Goal: Information Seeking & Learning: Find specific page/section

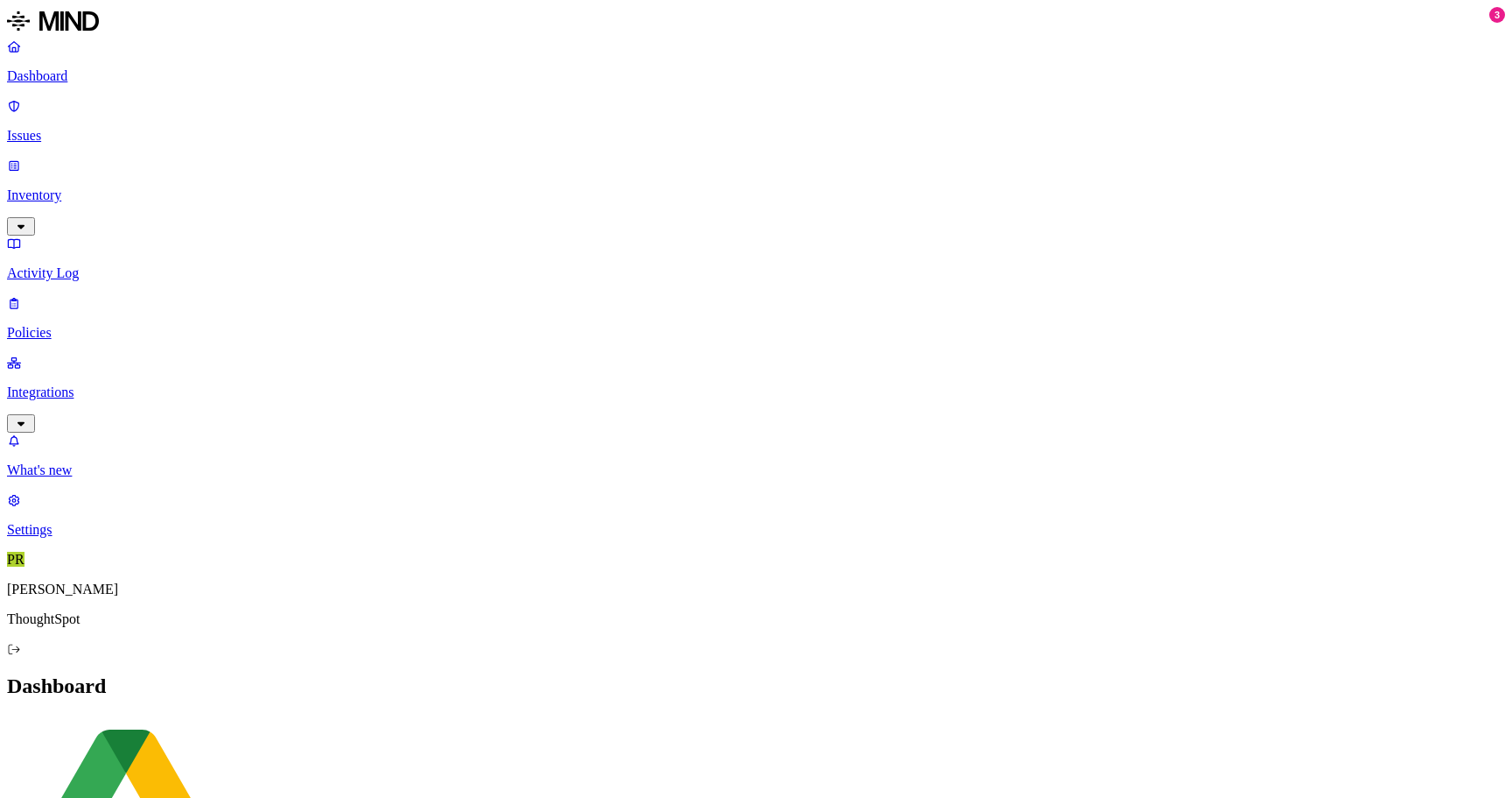
click at [60, 80] on p "Dashboard" at bounding box center [756, 76] width 1499 height 16
click at [77, 128] on p "Issues" at bounding box center [756, 135] width 1499 height 16
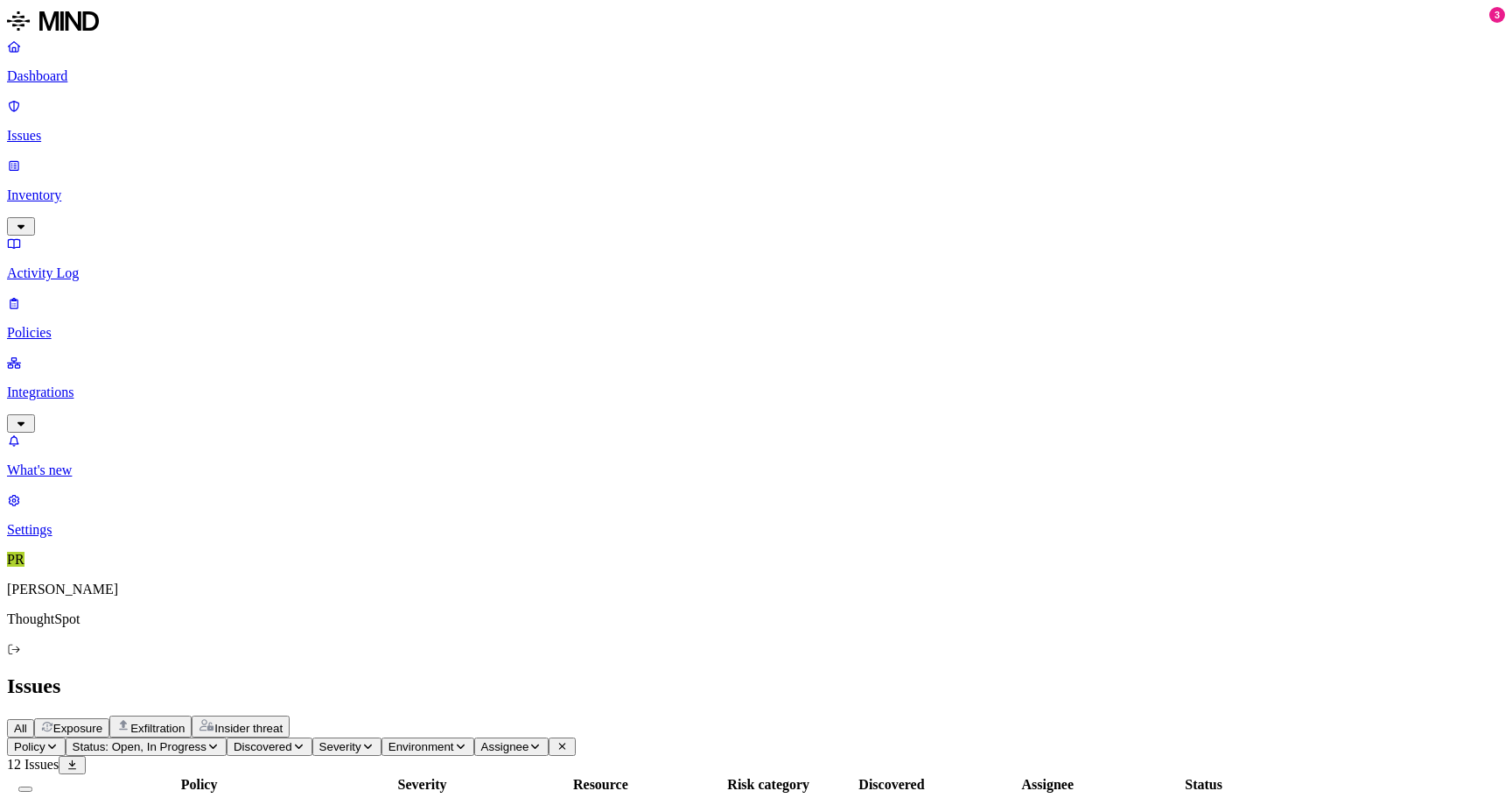
click at [64, 187] on p "Inventory" at bounding box center [756, 195] width 1499 height 16
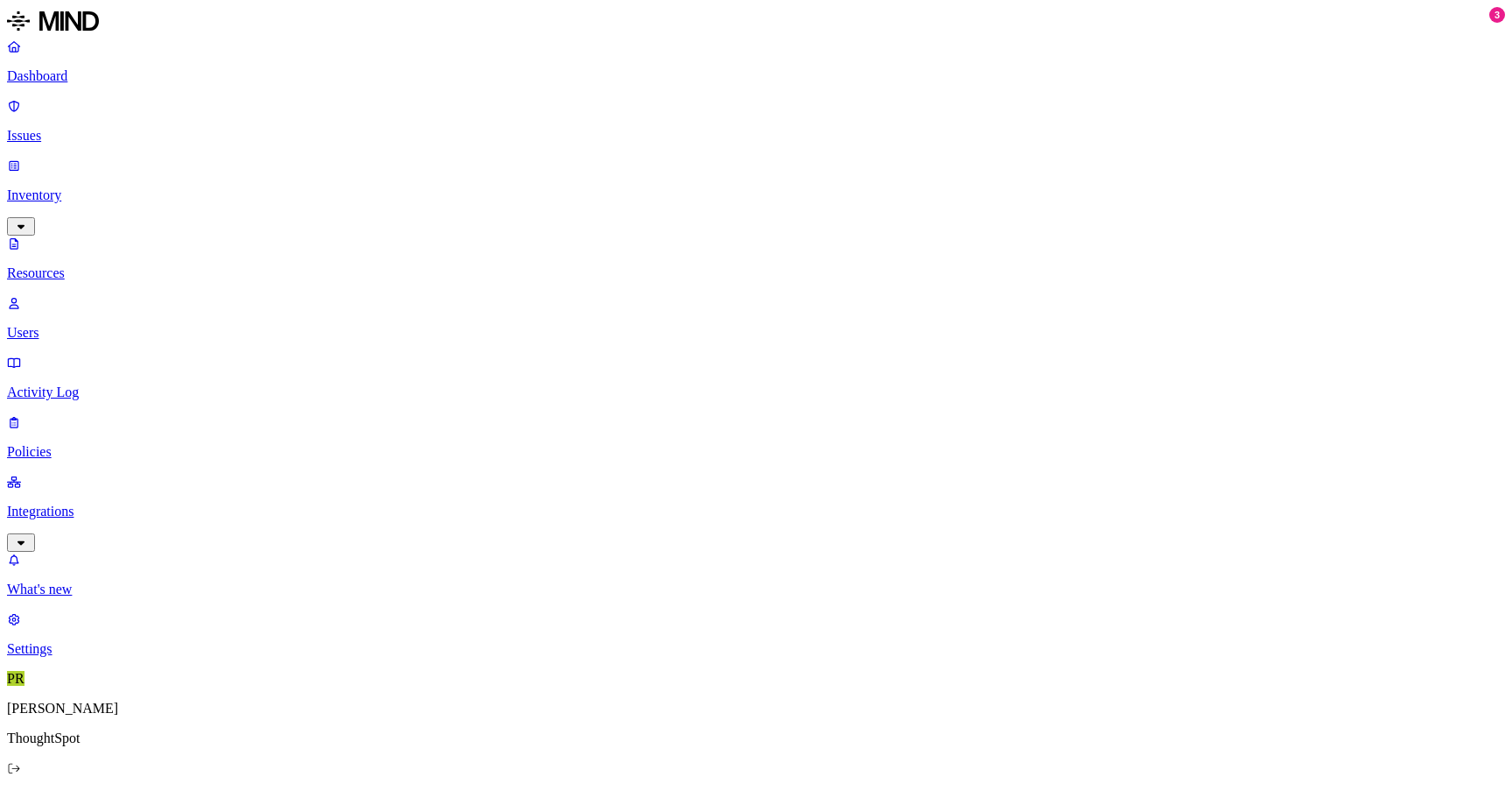
click at [71, 325] on p "Users" at bounding box center [756, 332] width 1499 height 16
type input "prateek"
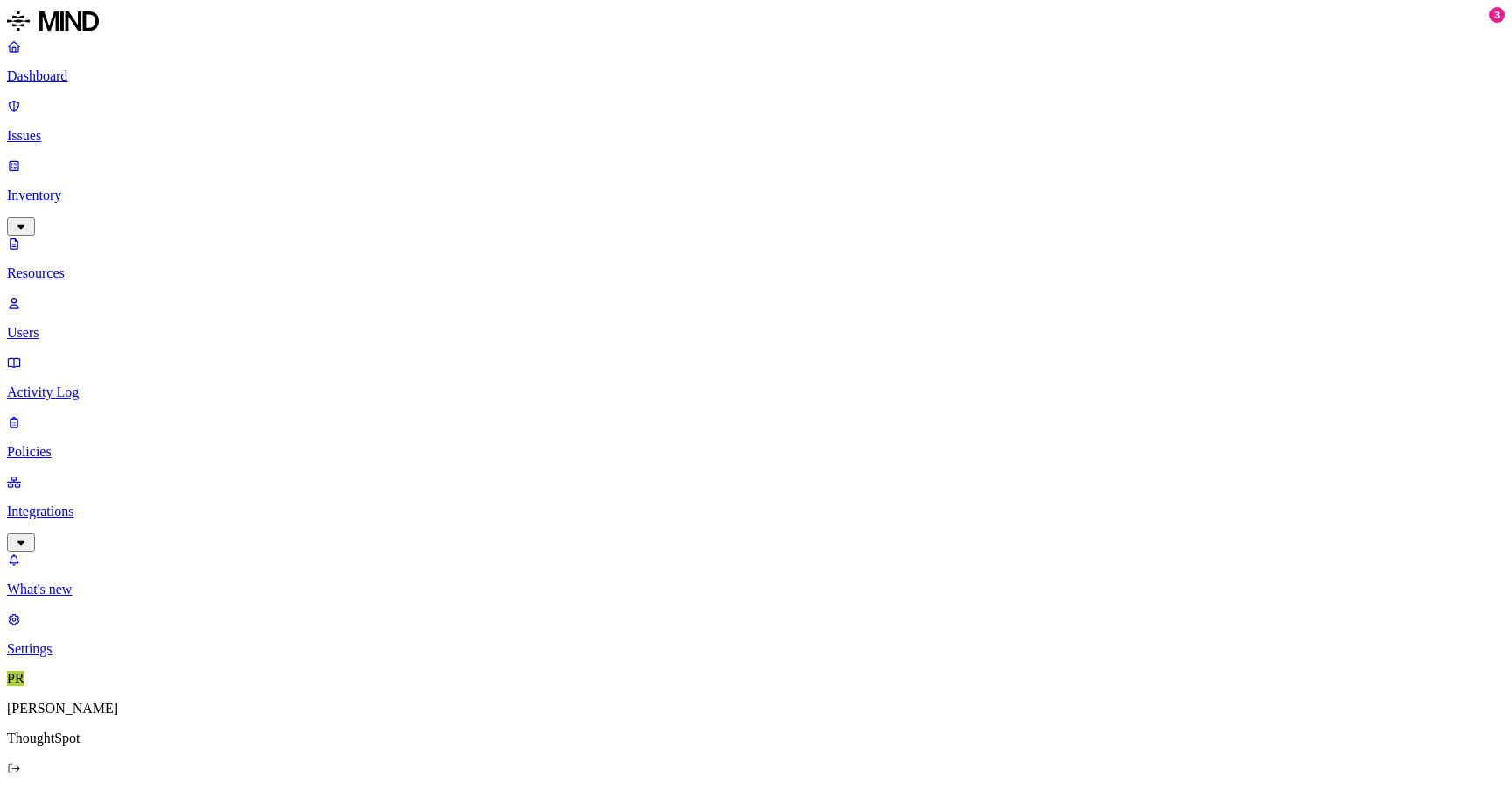
click at [62, 504] on p "Integrations" at bounding box center [756, 511] width 1499 height 16
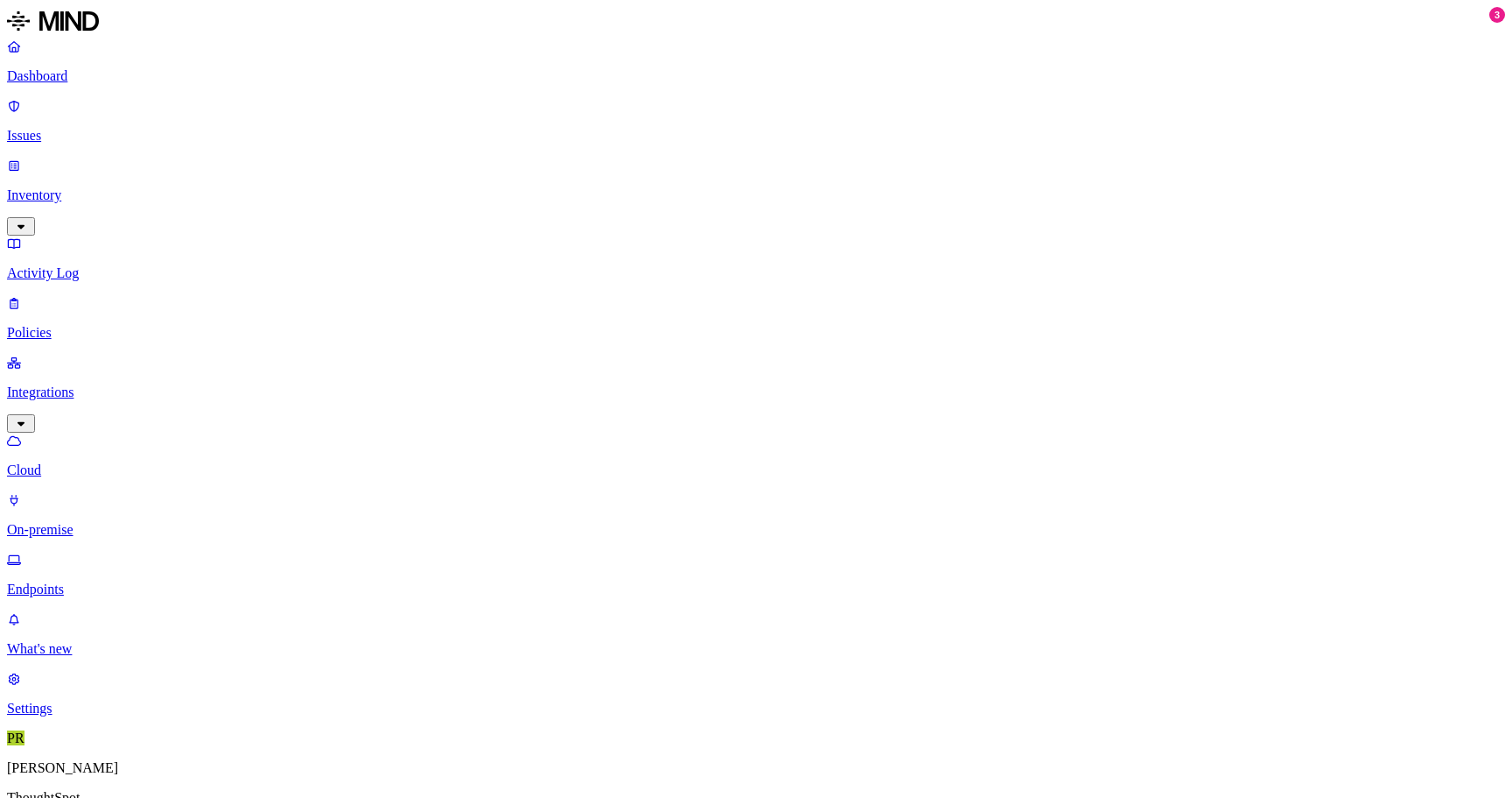
click at [88, 581] on p "Endpoints" at bounding box center [756, 589] width 1499 height 16
type input "prateek"
drag, startPoint x: 277, startPoint y: 54, endPoint x: 174, endPoint y: 40, distance: 103.9
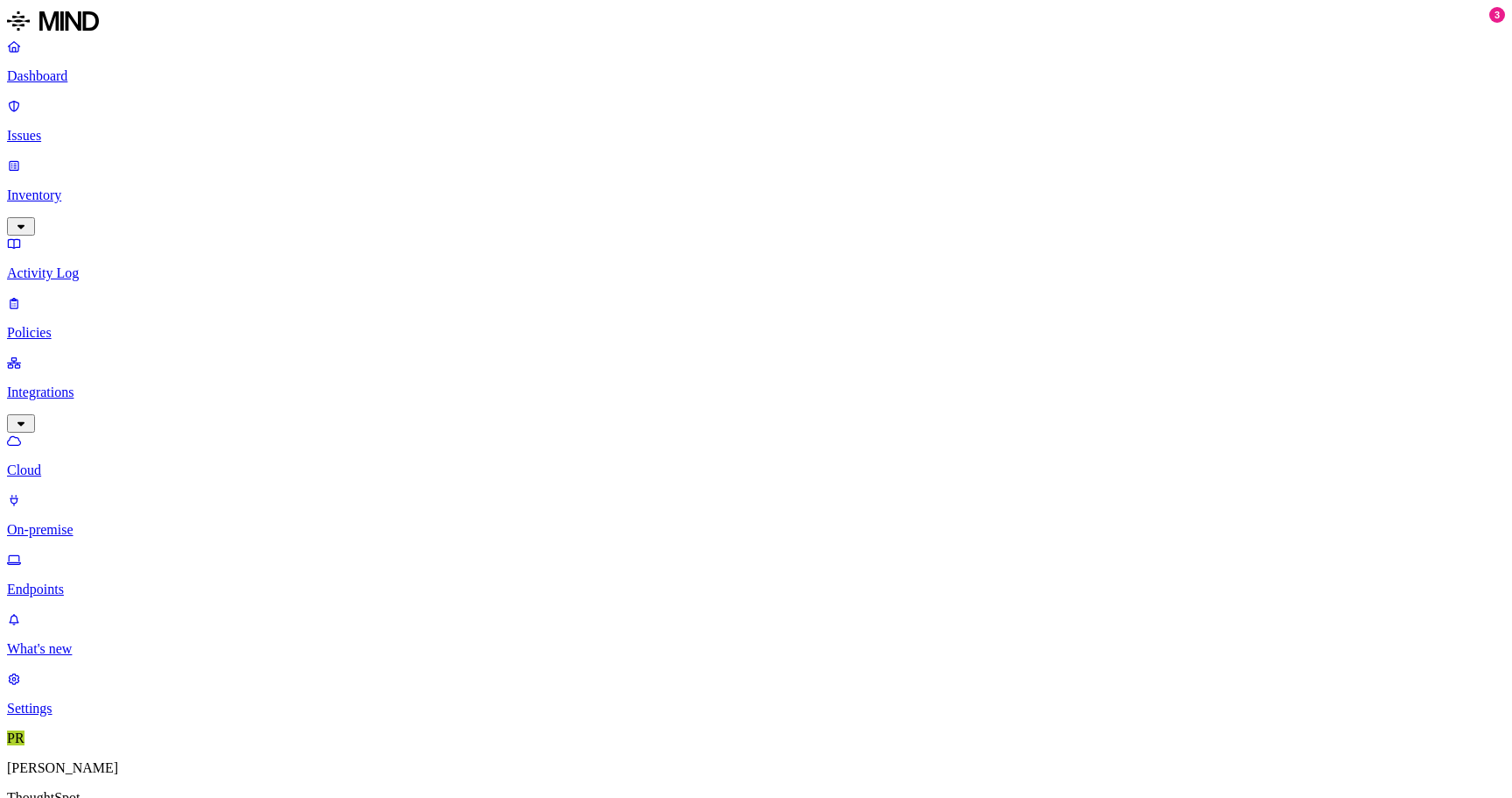
click at [174, 40] on div "Dashboard Issues Inventory Activity Log Policies Integrations Cloud On-premise …" at bounding box center [756, 521] width 1499 height 1029
type input "g"
drag, startPoint x: 307, startPoint y: 59, endPoint x: 190, endPoint y: 52, distance: 117.2
click at [190, 52] on div "Dashboard Issues Inventory Activity Log Policies Integrations Cloud On-premise …" at bounding box center [756, 521] width 1499 height 1029
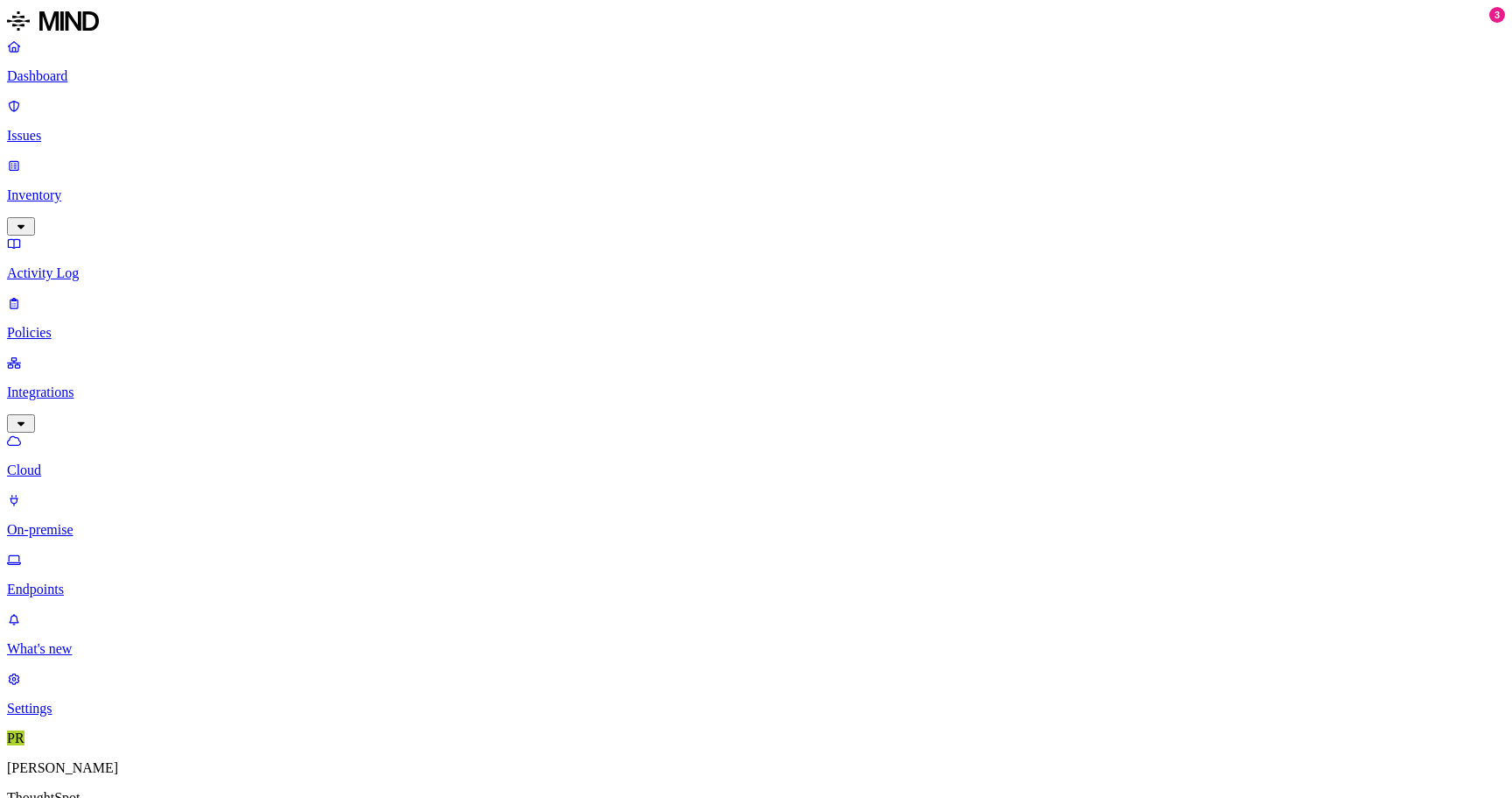
drag, startPoint x: 262, startPoint y: 55, endPoint x: 216, endPoint y: 57, distance: 46.0
type input "navo"
click at [97, 522] on p "On-premise" at bounding box center [756, 529] width 1499 height 16
click at [79, 462] on p "Cloud" at bounding box center [756, 470] width 1499 height 16
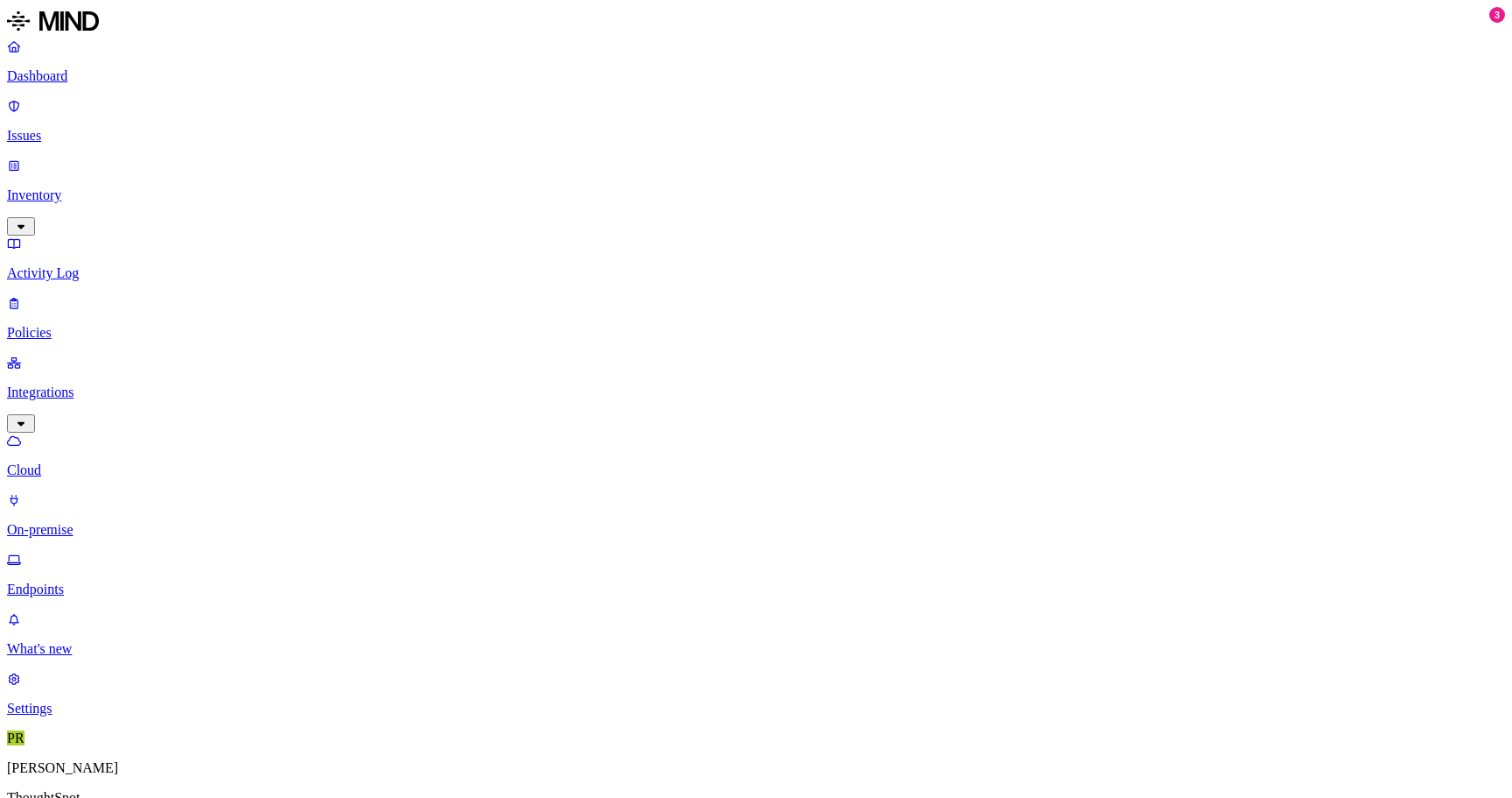
click at [67, 581] on p "Endpoints" at bounding box center [756, 589] width 1499 height 16
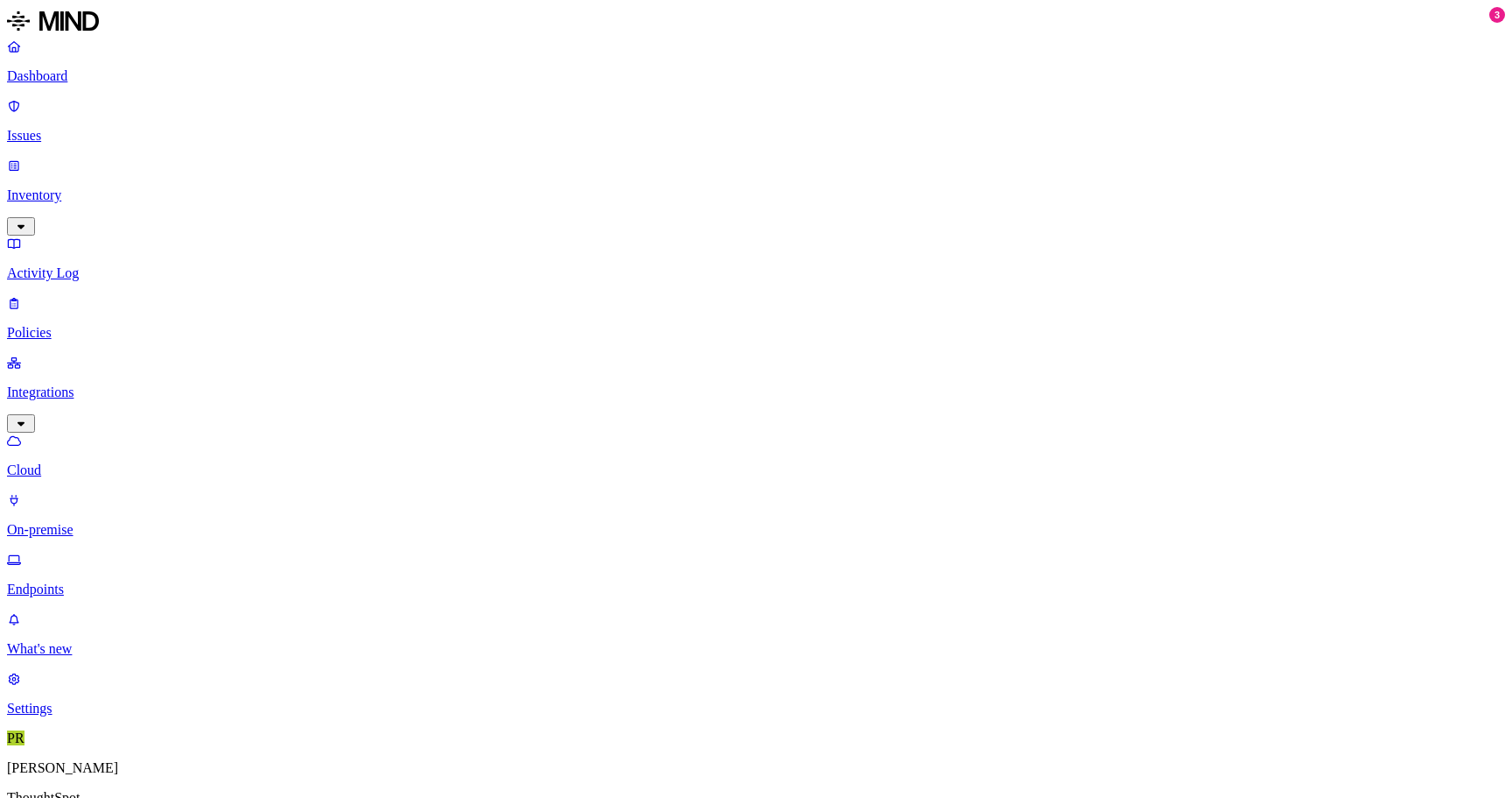
type input "rakesh"
click at [85, 657] on p "What's new" at bounding box center [756, 648] width 1499 height 16
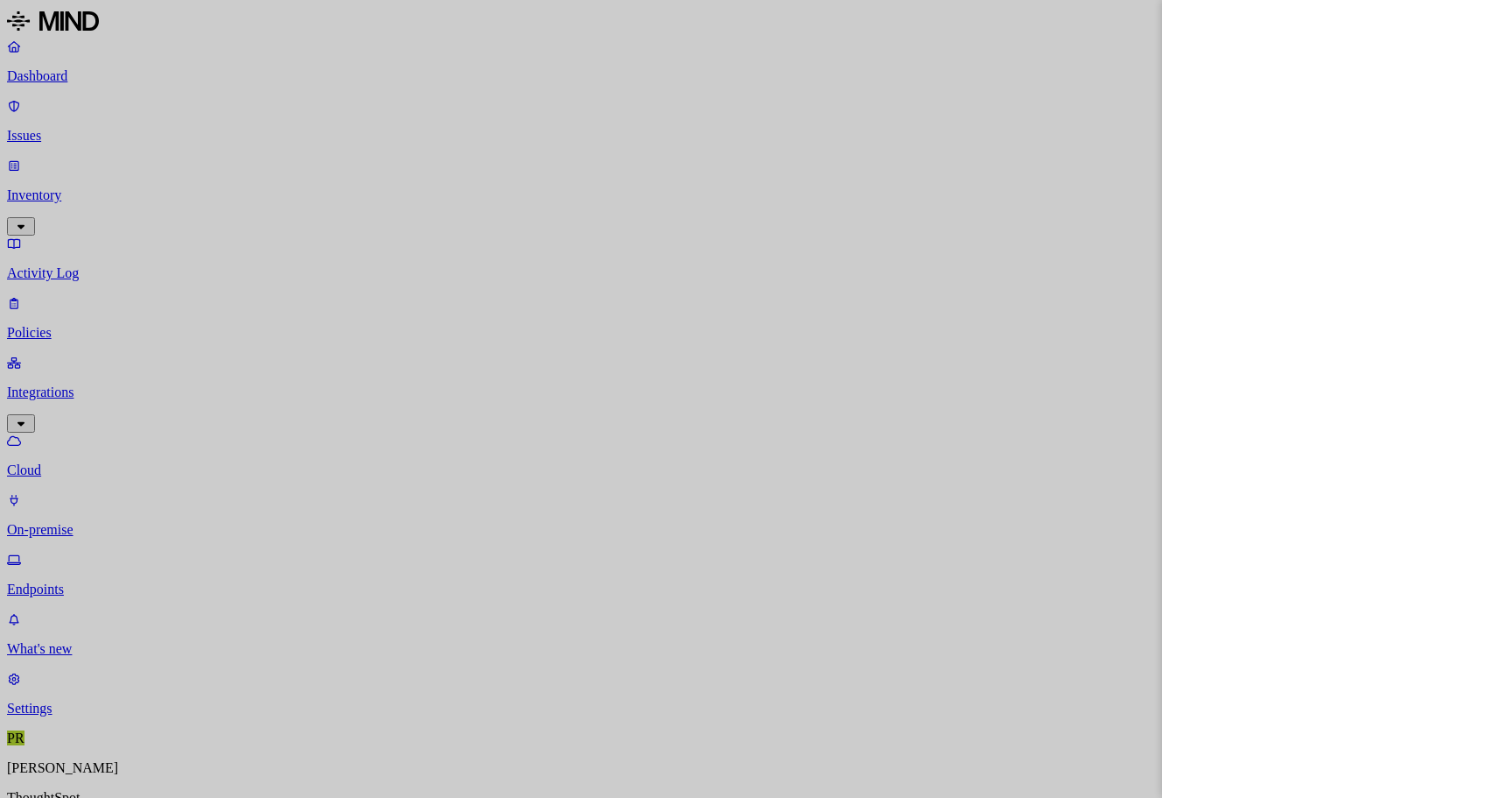
click at [267, 49] on div at bounding box center [756, 399] width 1512 height 798
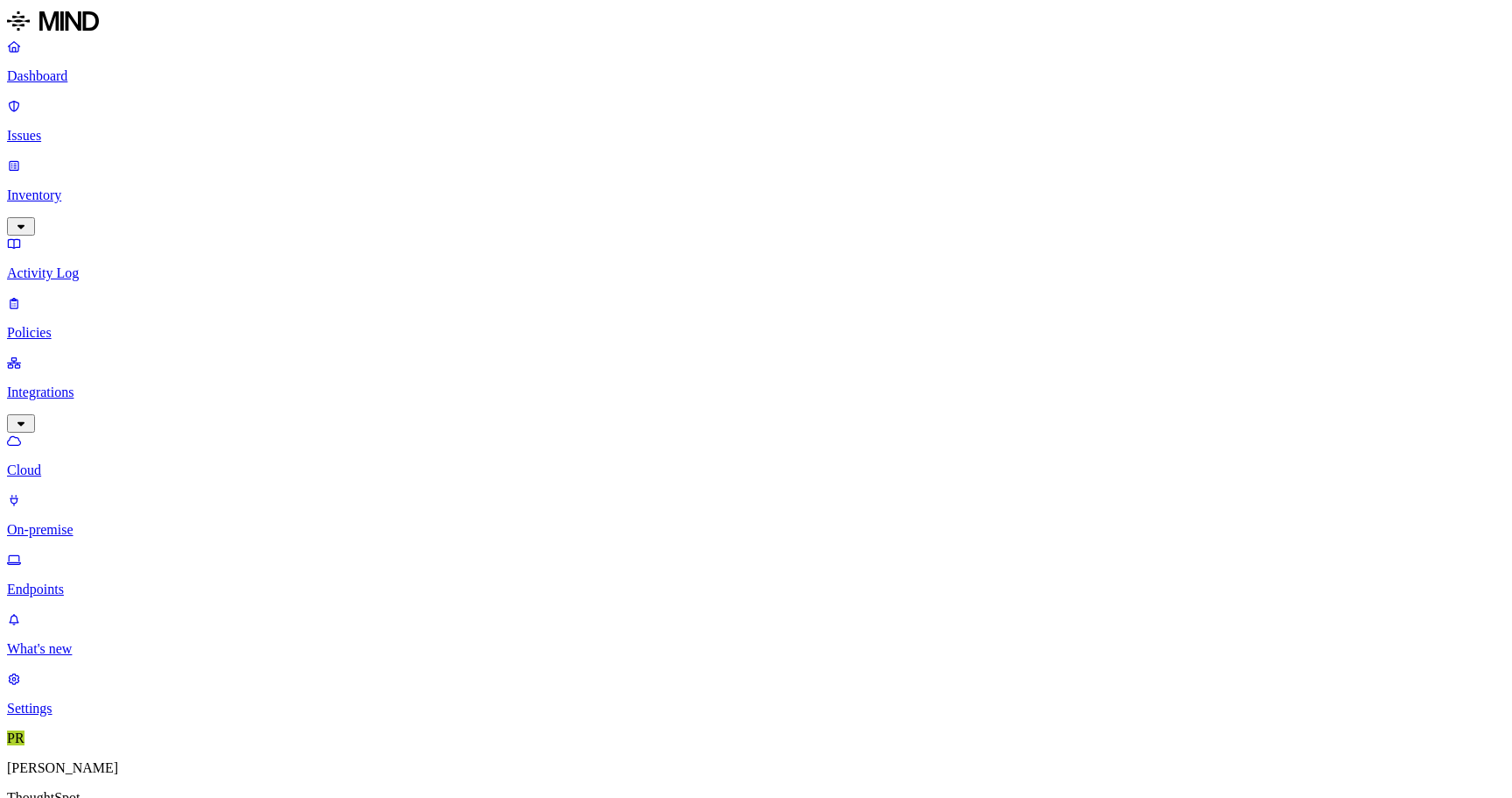
drag, startPoint x: 298, startPoint y: 58, endPoint x: 200, endPoint y: 55, distance: 98.0
type input "hyd-[PERSON_NAME].go"
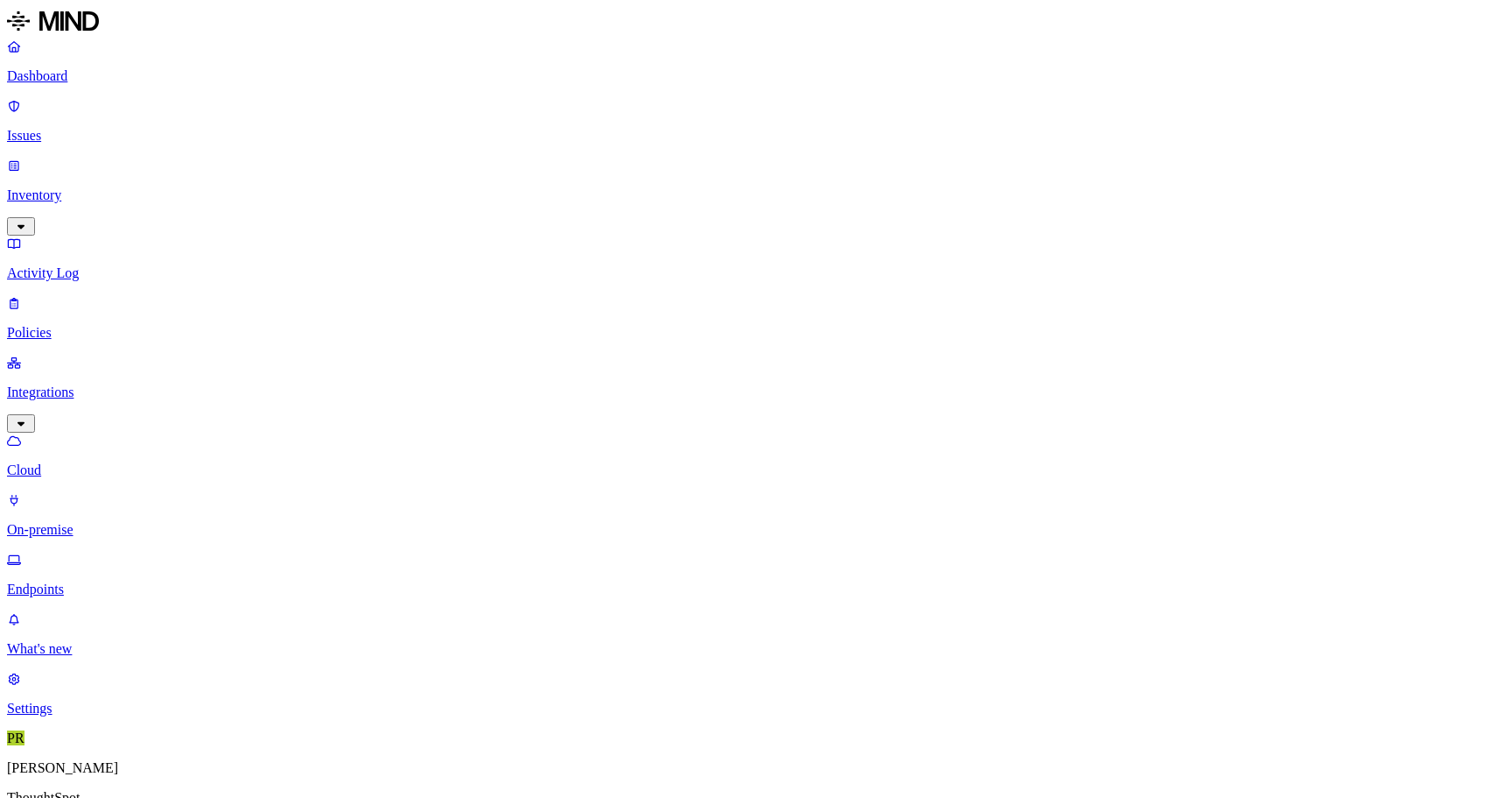
click at [607, 275] on button "button" at bounding box center [614, 278] width 14 height 6
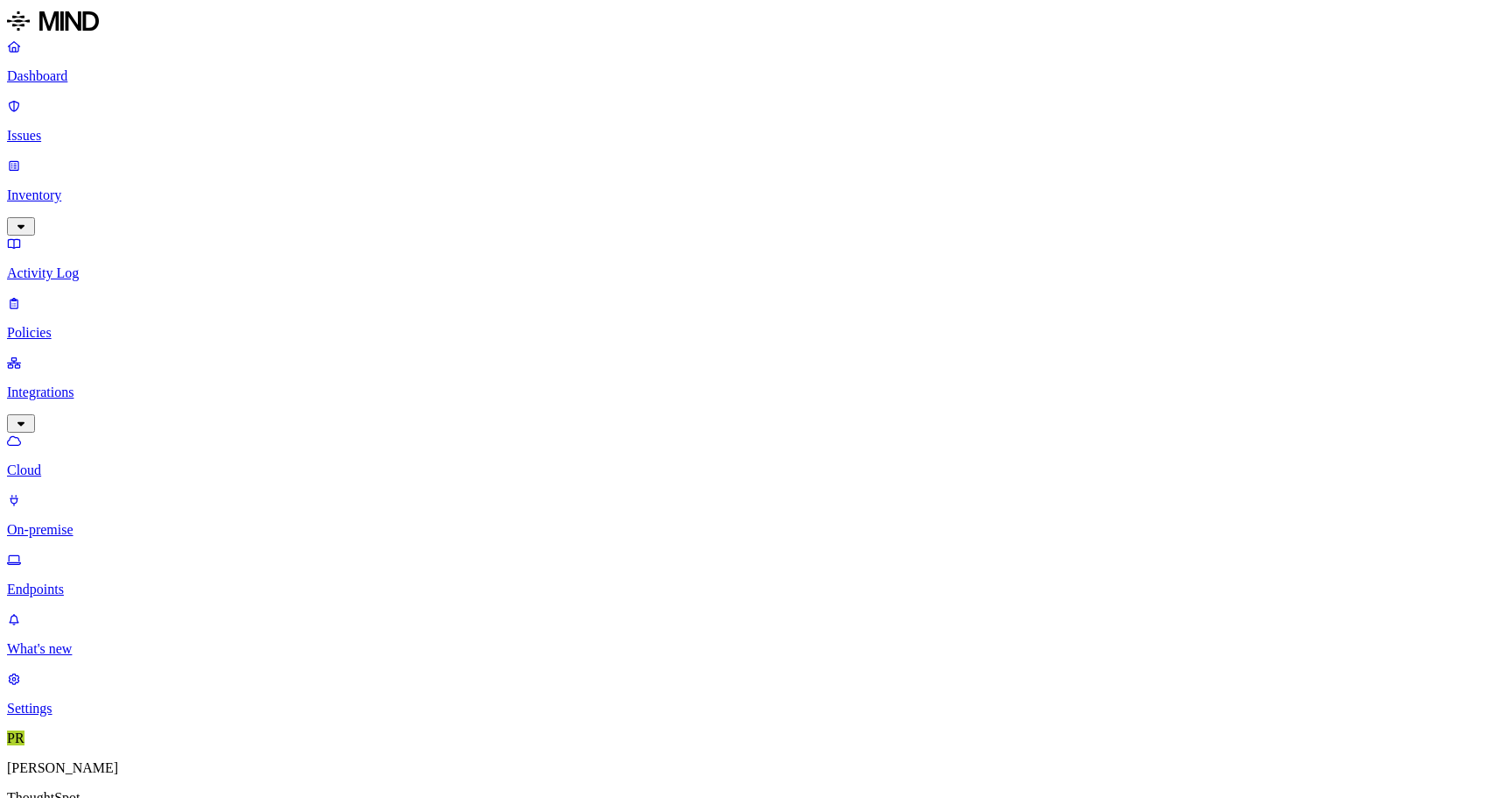
type input "[DOMAIN_NAME][PERSON_NAME]"
drag, startPoint x: 1179, startPoint y: 64, endPoint x: 1033, endPoint y: 64, distance: 146.0
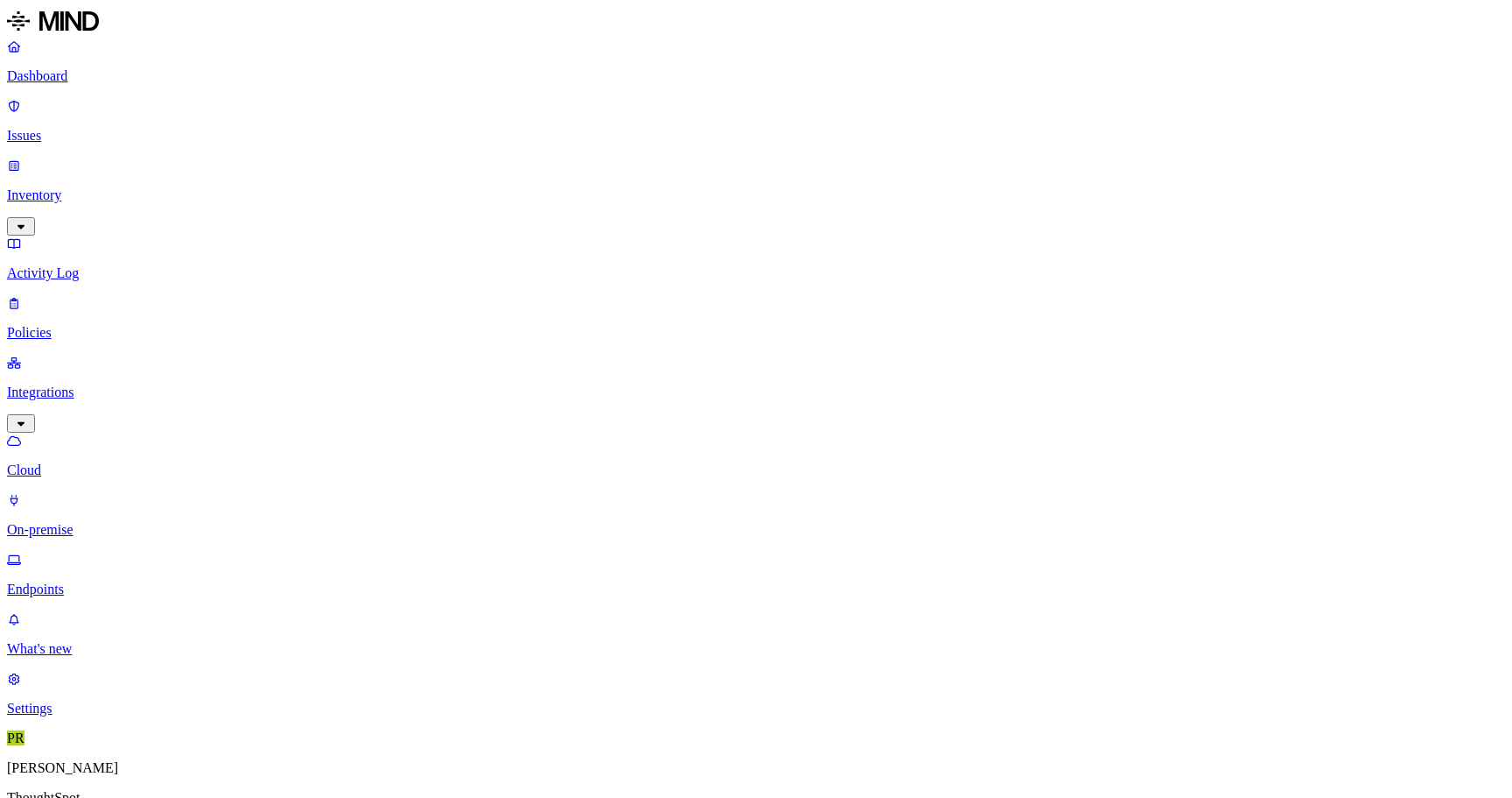
copy div "hyd-abhijeet.ba"
drag, startPoint x: 310, startPoint y: 62, endPoint x: 189, endPoint y: 52, distance: 121.4
click at [189, 52] on div "Dashboard Issues Inventory Activity Log Policies Integrations Cloud On-premise …" at bounding box center [756, 537] width 1499 height 1060
type input "hyd-[PERSON_NAME].go"
